Goal: Information Seeking & Learning: Learn about a topic

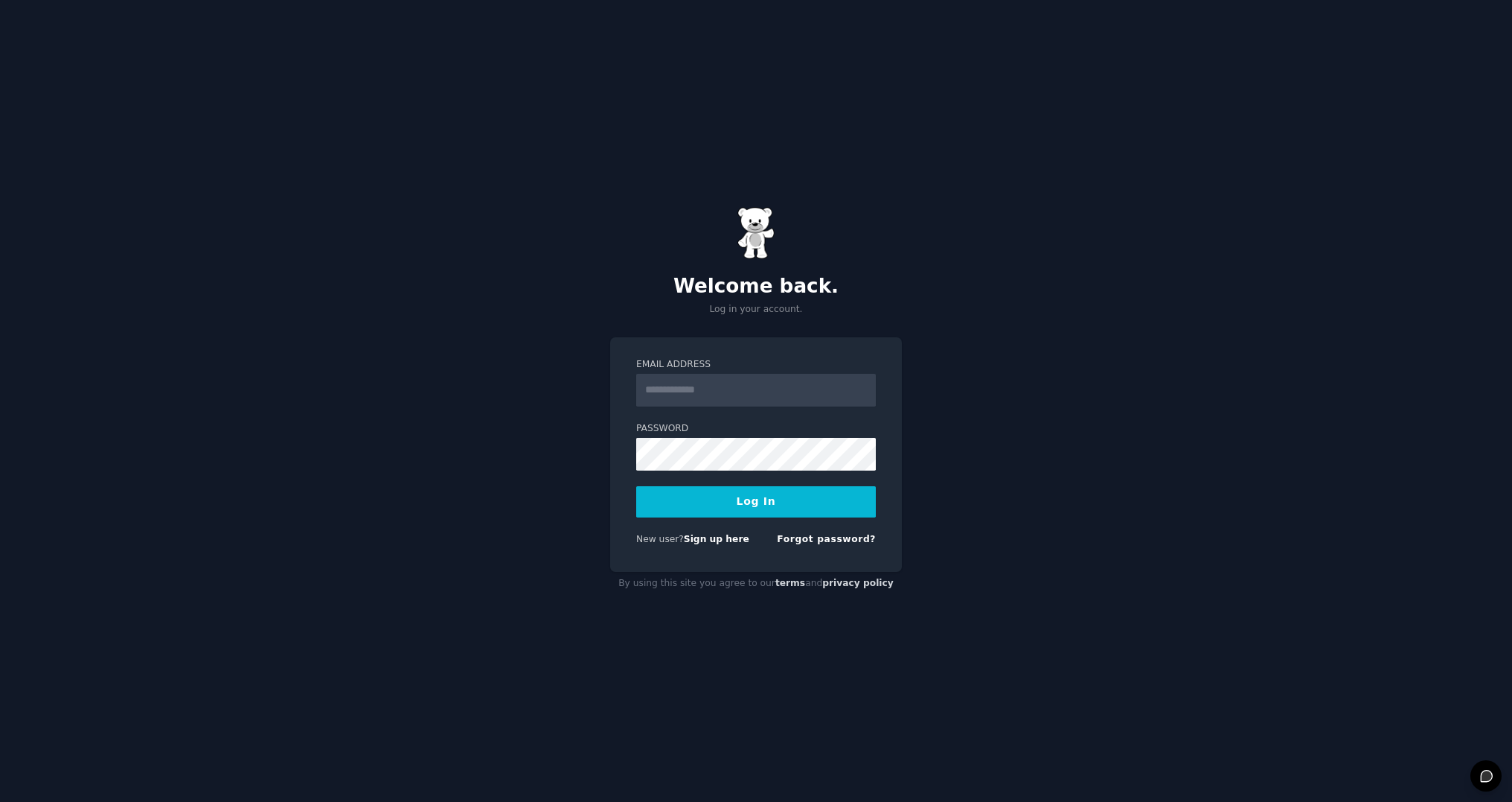
click at [752, 395] on input "Email Address" at bounding box center [756, 390] width 240 height 32
click at [826, 542] on link "Forgot password?" at bounding box center [826, 539] width 99 height 11
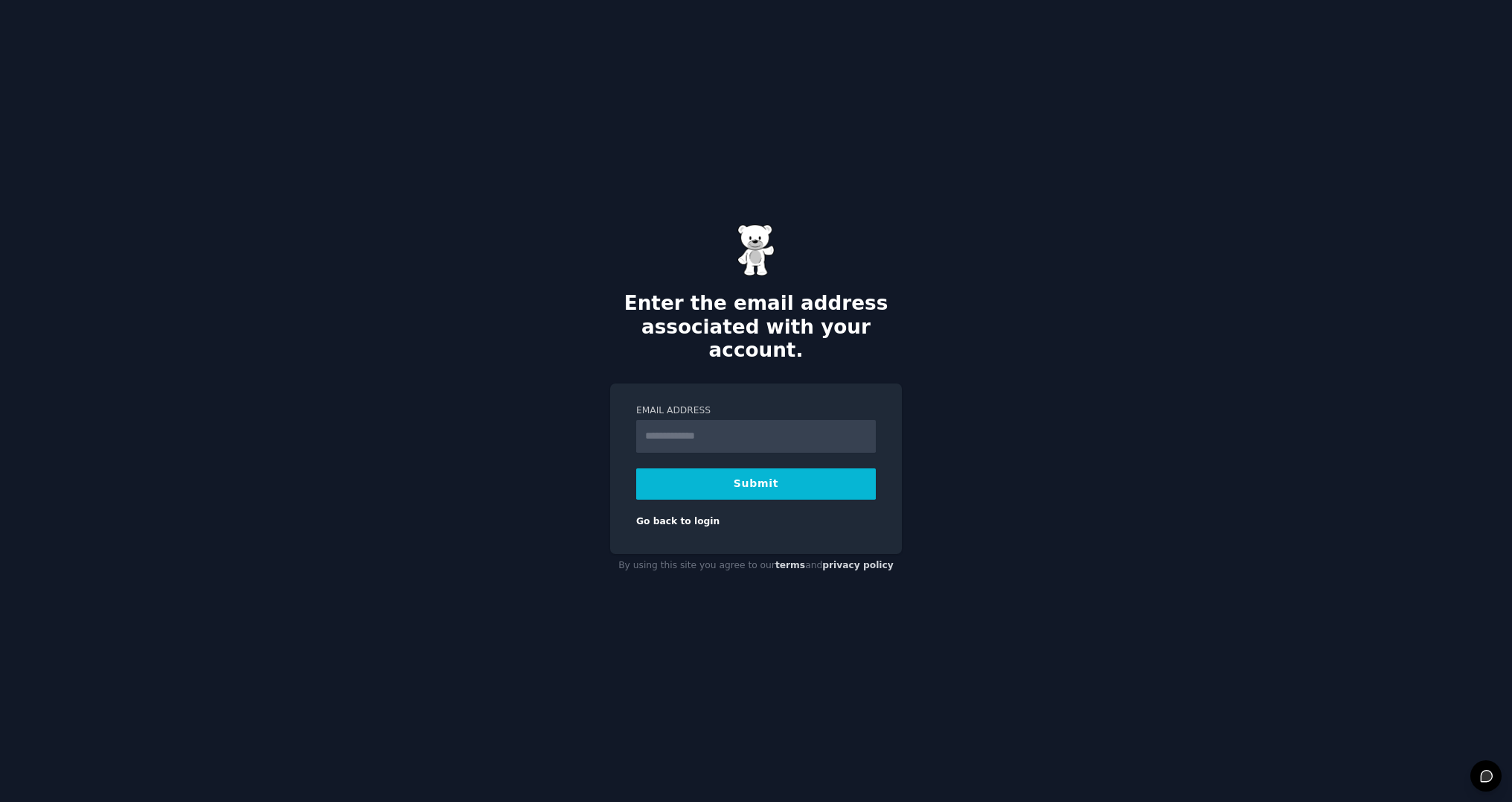
type input "**********"
click at [755, 469] on button "Submit" at bounding box center [756, 484] width 240 height 32
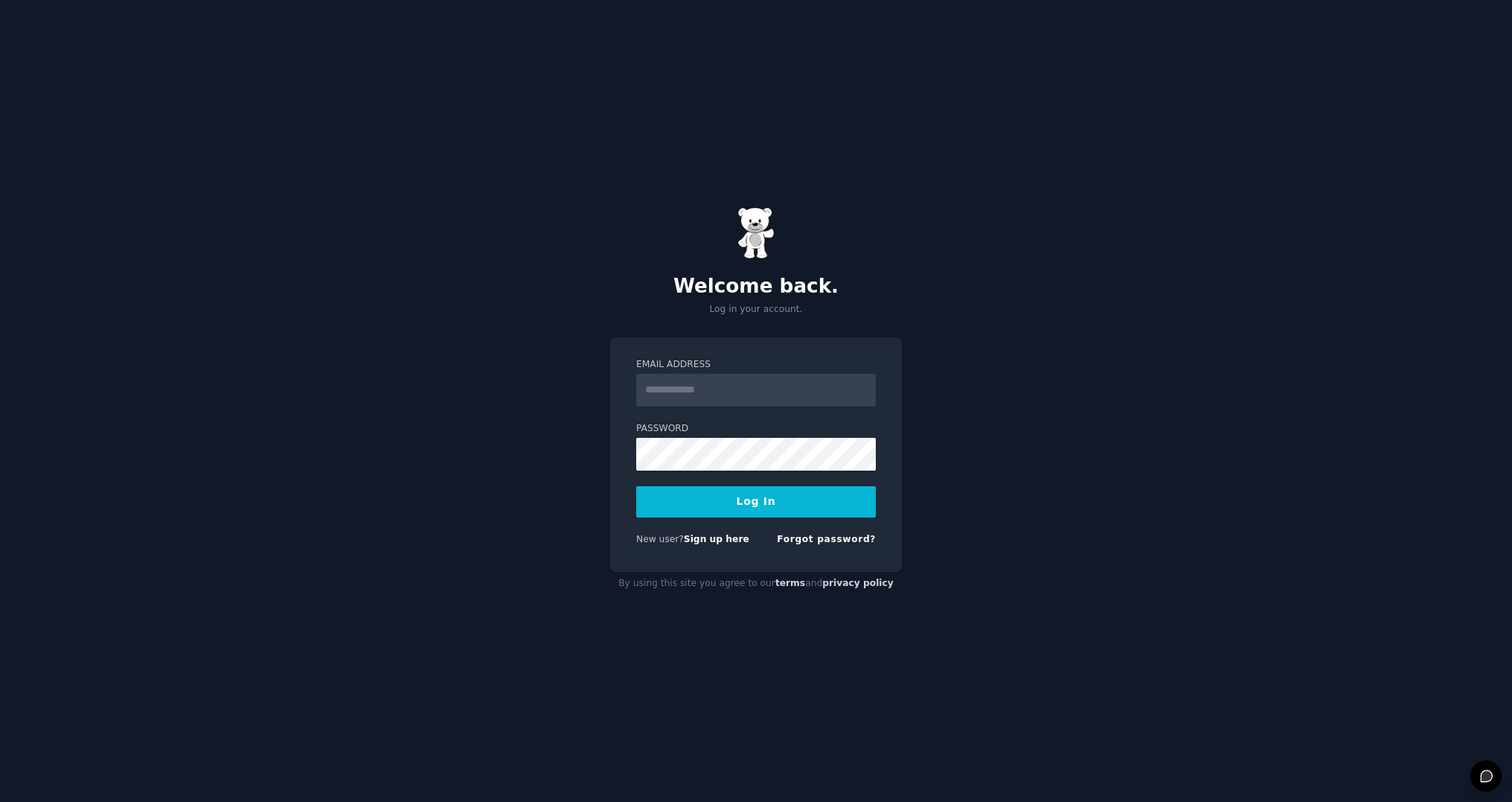
click at [740, 390] on input "Email Address" at bounding box center [756, 390] width 240 height 32
click at [783, 398] on input "Email Address" at bounding box center [756, 390] width 240 height 32
type input "**********"
click at [769, 512] on button "Log In" at bounding box center [756, 502] width 240 height 32
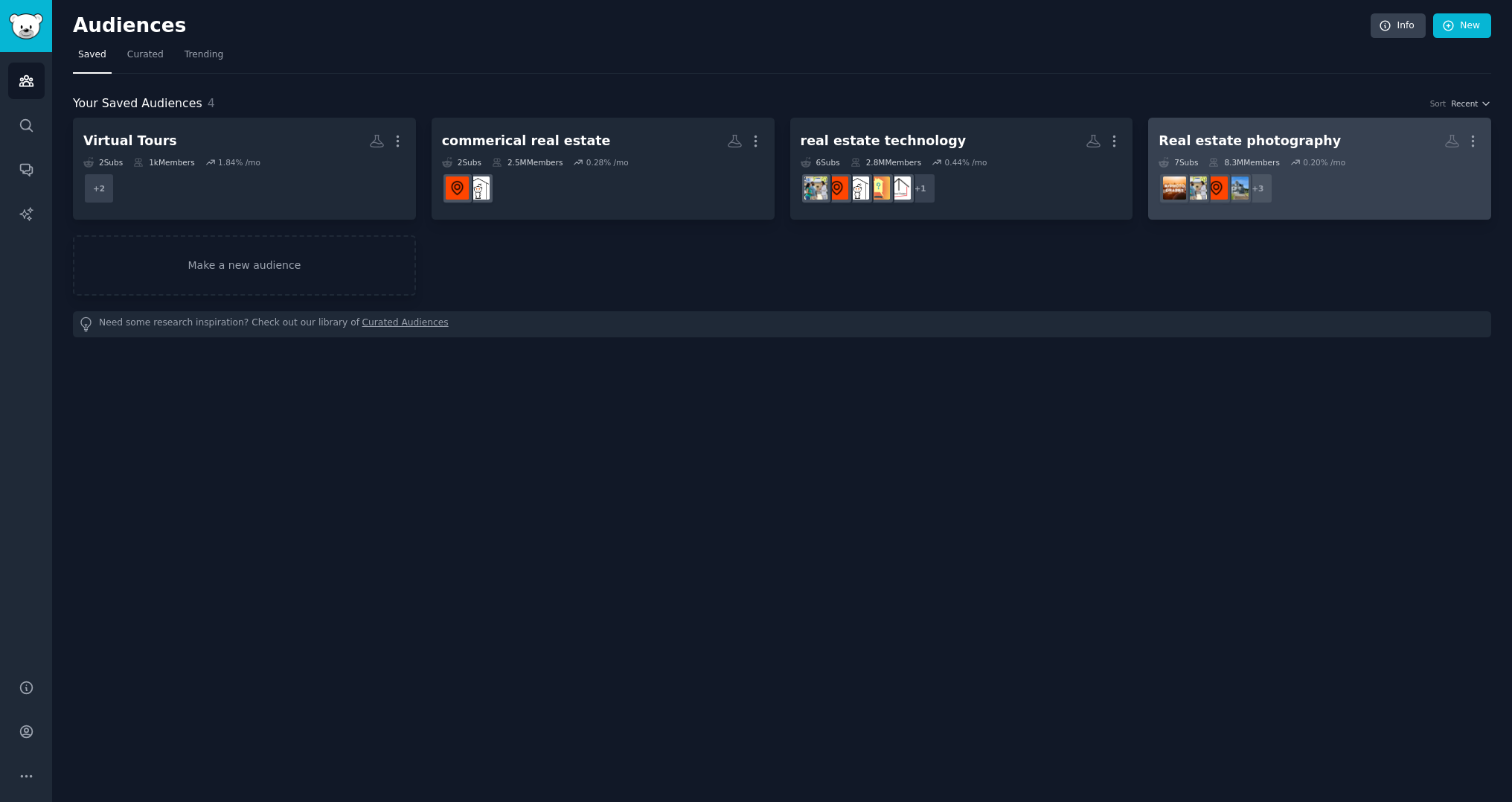
click at [1309, 141] on h2 "Real estate photography More" at bounding box center [1319, 141] width 322 height 26
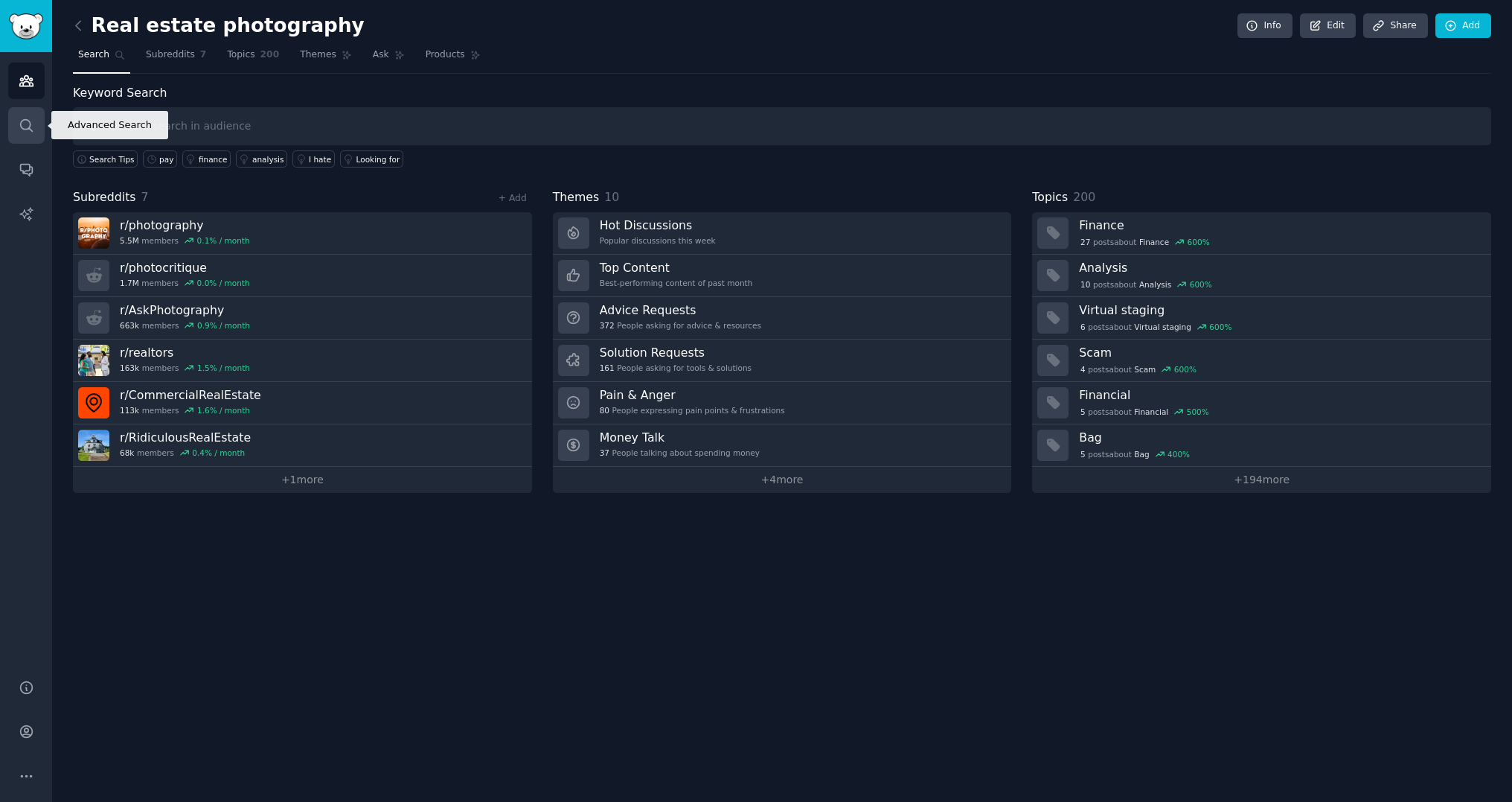
click at [24, 121] on icon "Sidebar" at bounding box center [26, 124] width 15 height 15
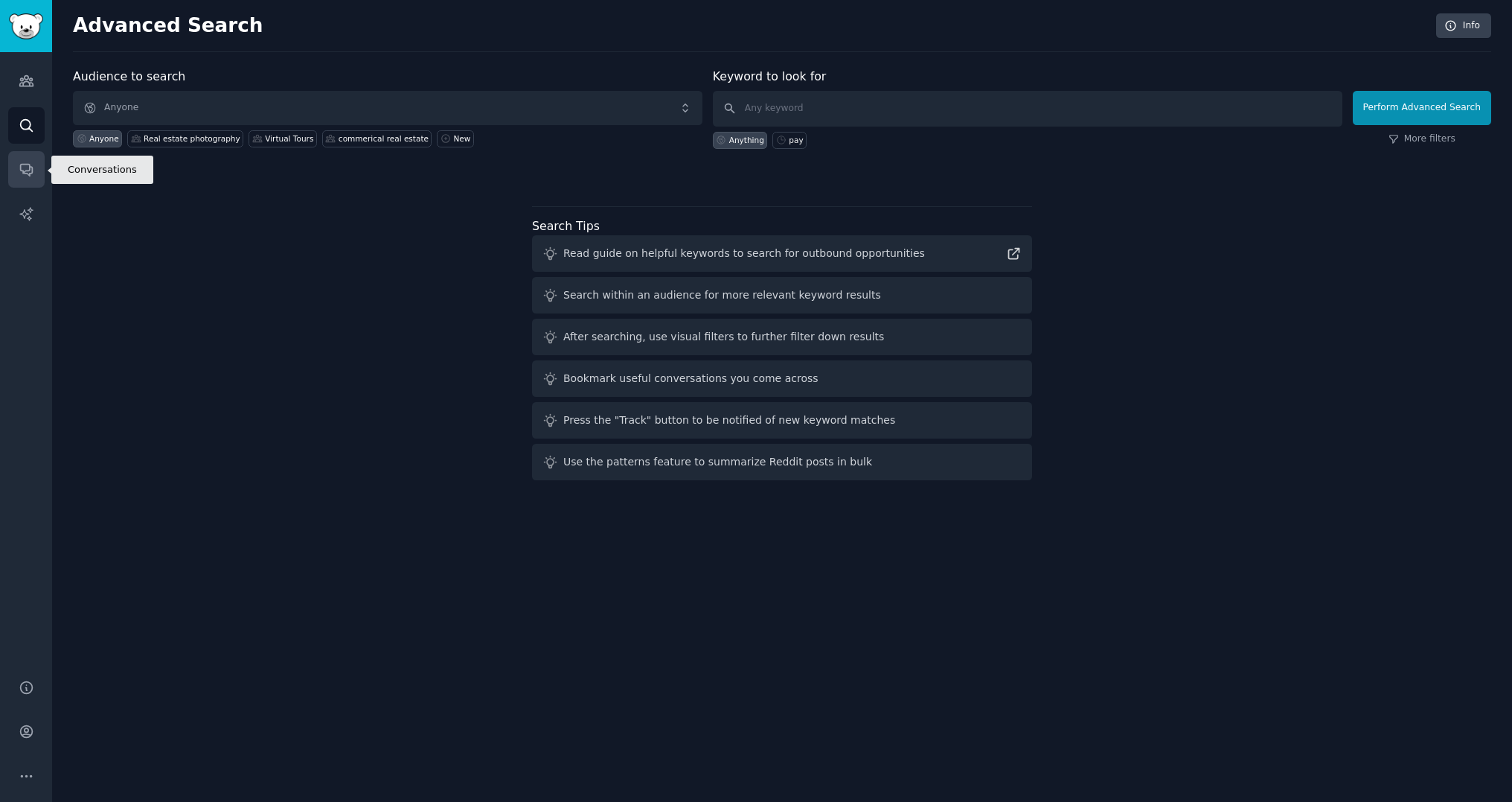
click at [28, 151] on link "Conversations" at bounding box center [26, 169] width 36 height 36
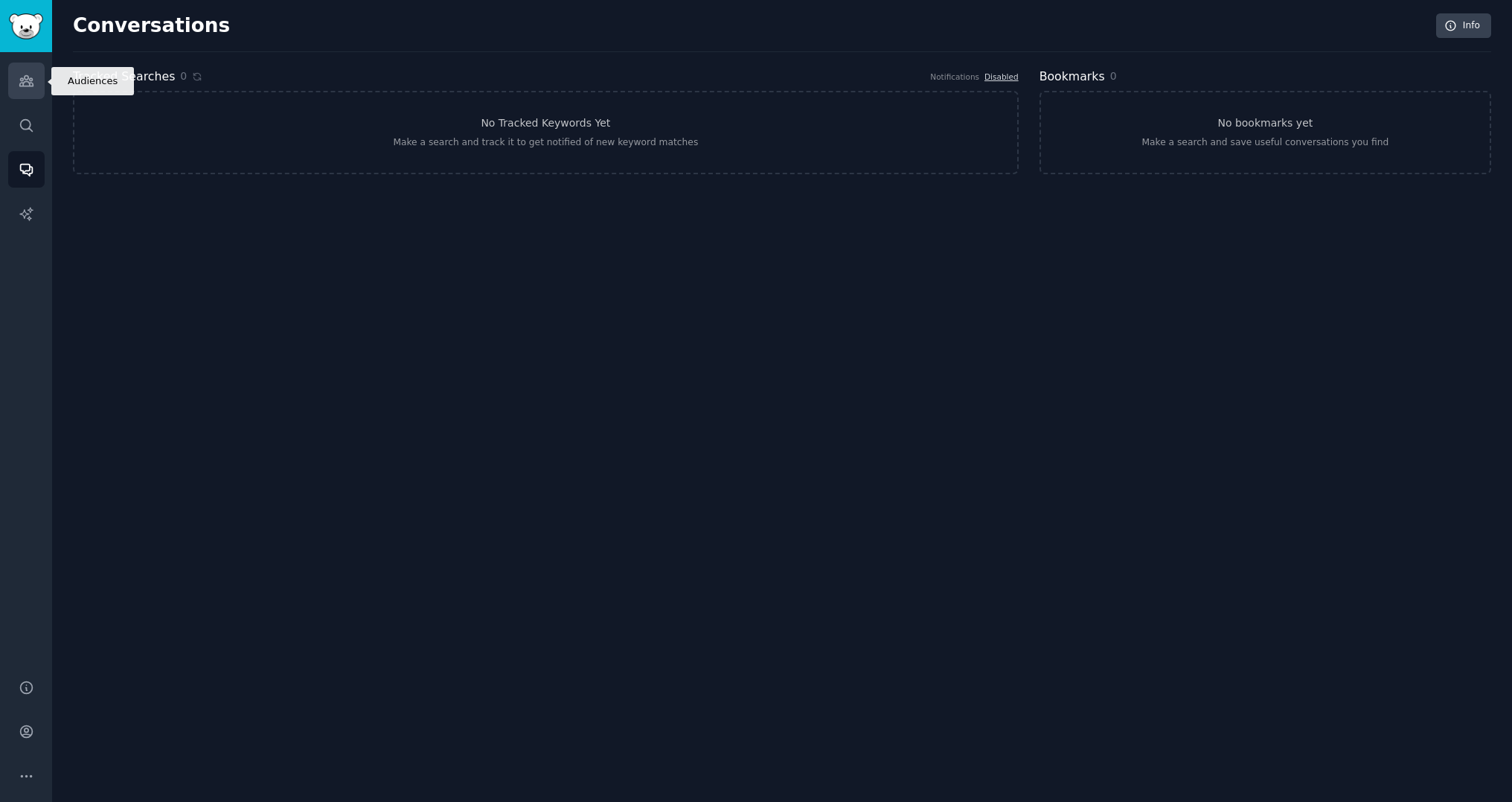
click at [28, 78] on icon "Sidebar" at bounding box center [26, 80] width 15 height 15
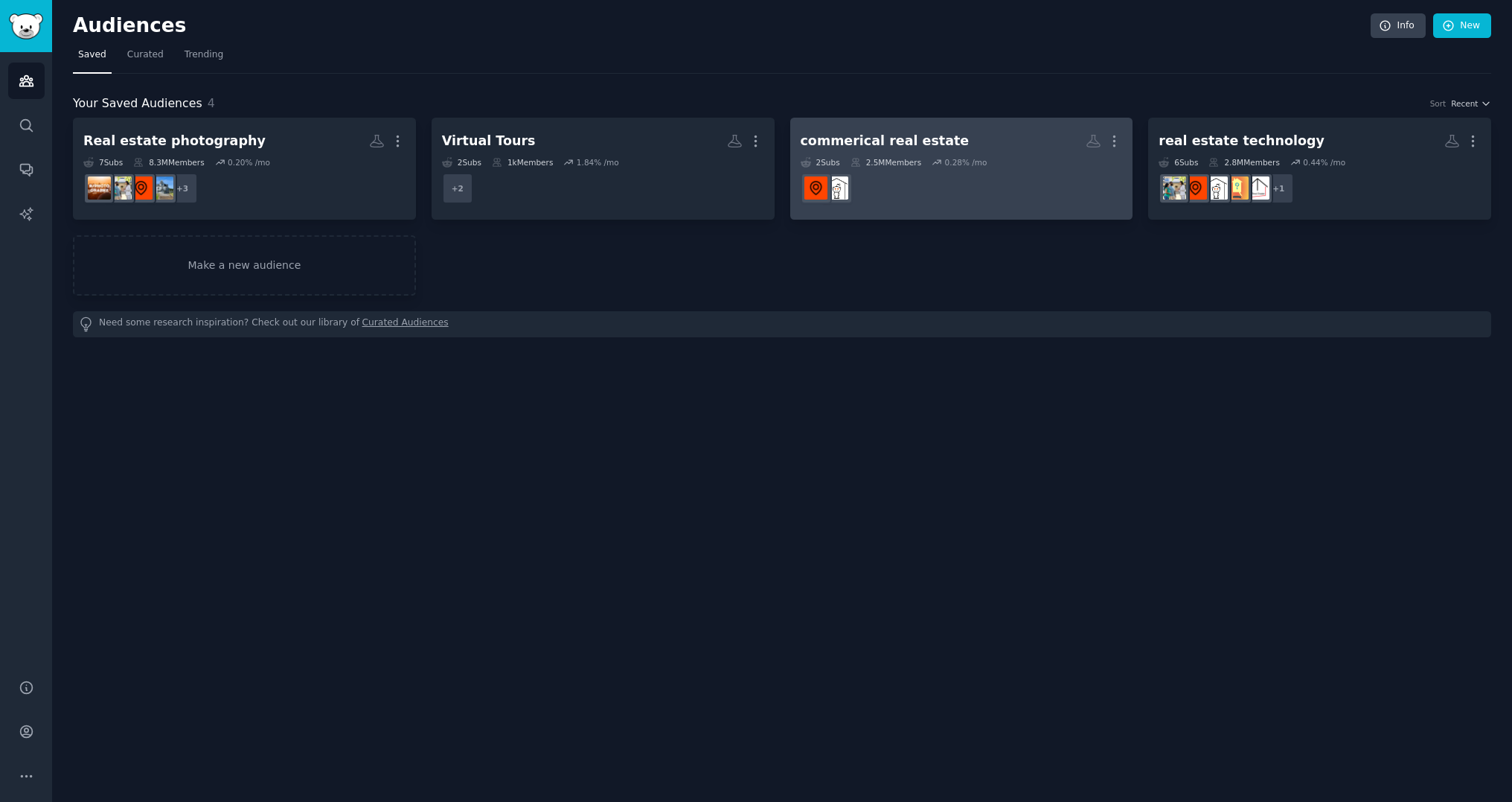
click at [884, 194] on dd at bounding box center [961, 189] width 322 height 41
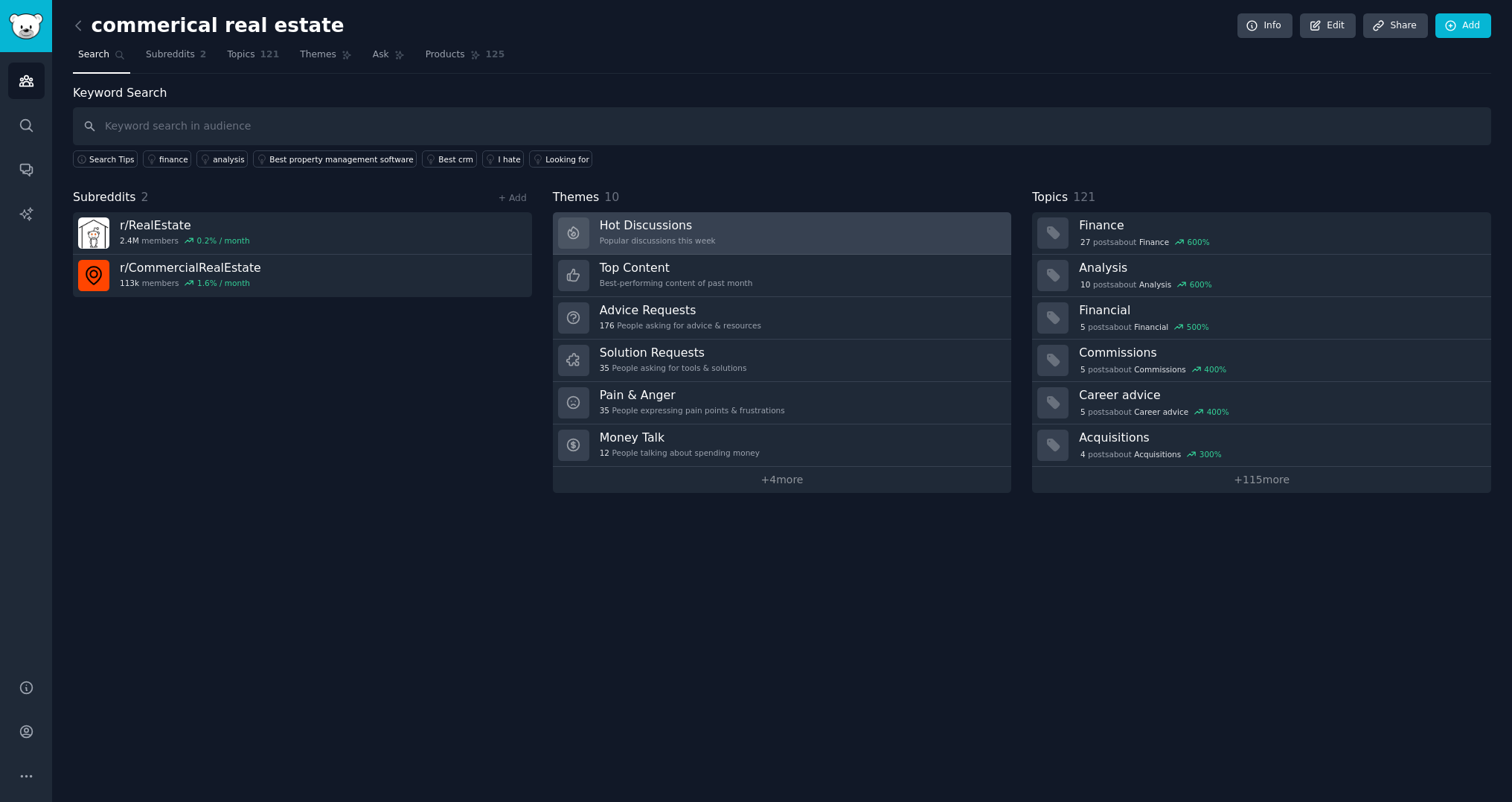
click at [739, 233] on link "Hot Discussions Popular discussions this week" at bounding box center [782, 233] width 459 height 42
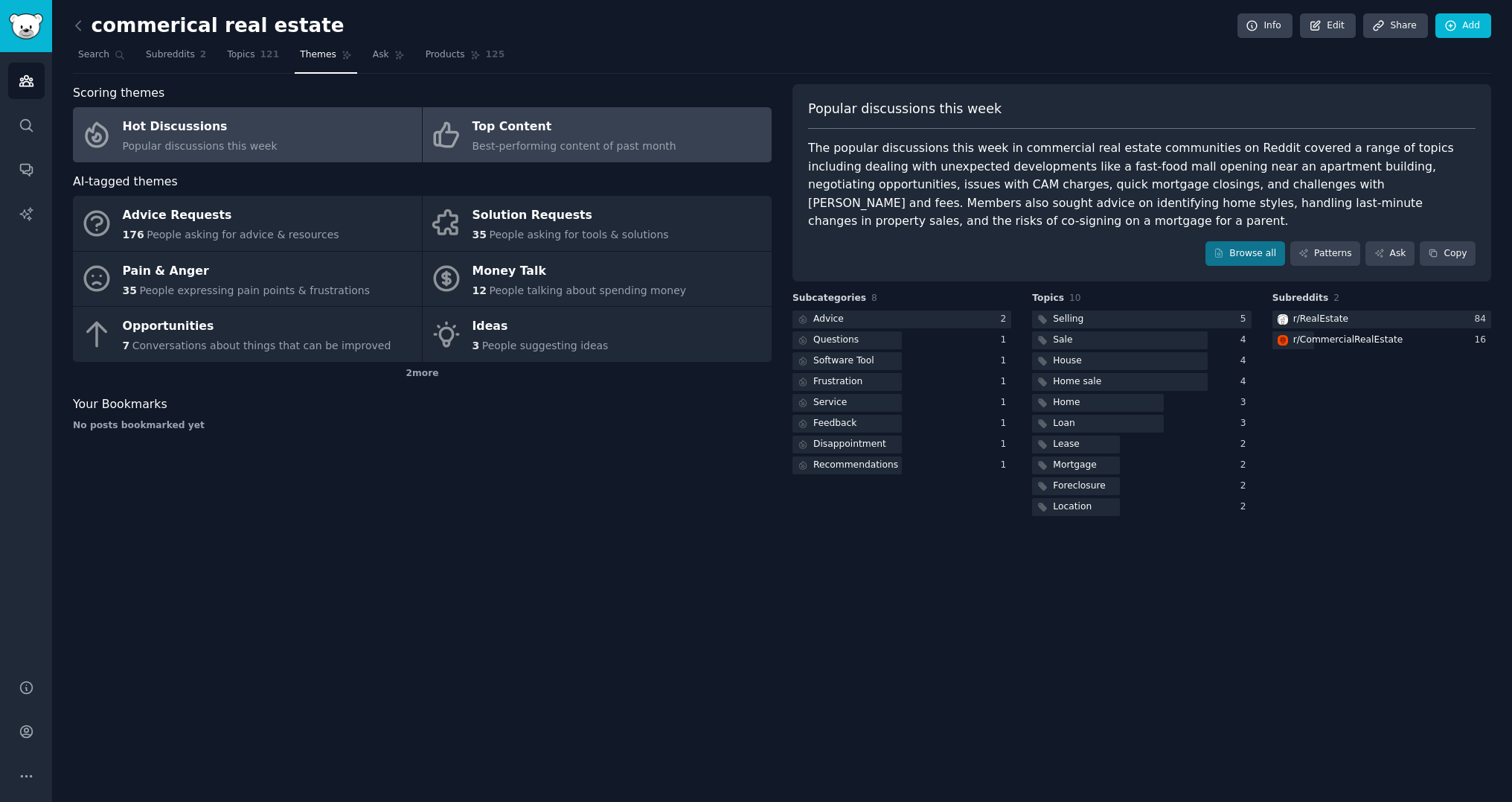
click at [593, 136] on div "Top Content" at bounding box center [574, 127] width 204 height 23
